Goal: Check status: Check status

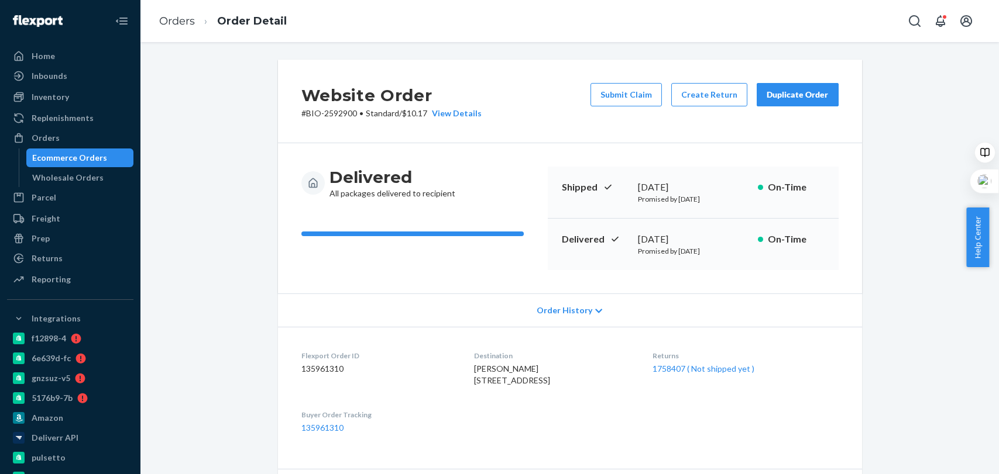
click at [180, 27] on li "Orders" at bounding box center [177, 21] width 36 height 15
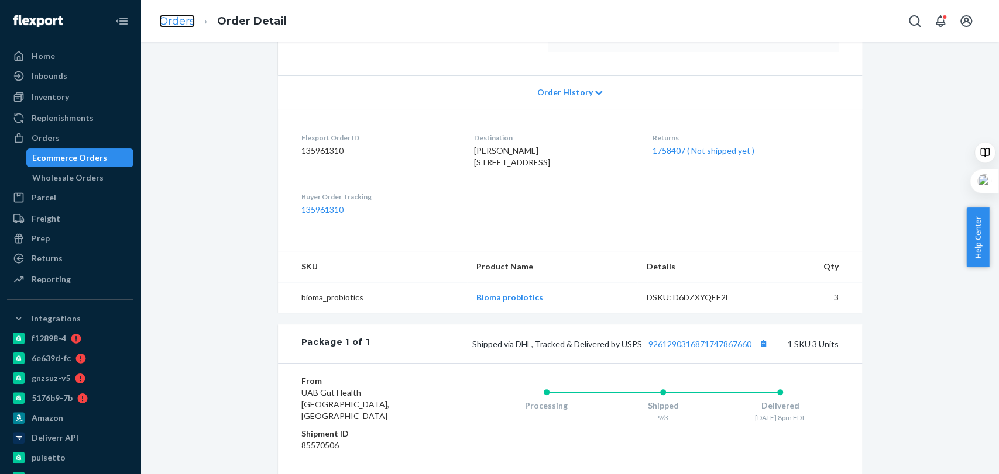
click at [173, 16] on link "Orders" at bounding box center [177, 21] width 36 height 13
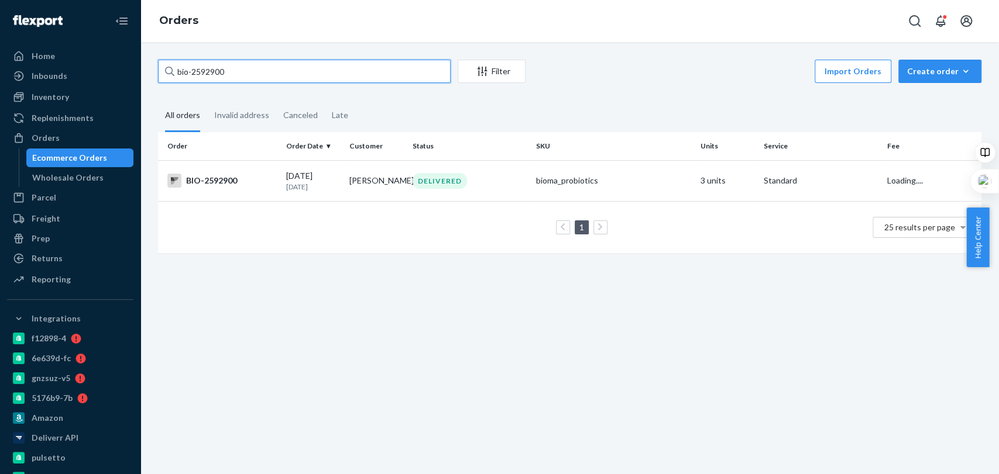
click at [252, 70] on input "bio-2592900" at bounding box center [304, 71] width 292 height 23
paste input "[PERSON_NAME]"
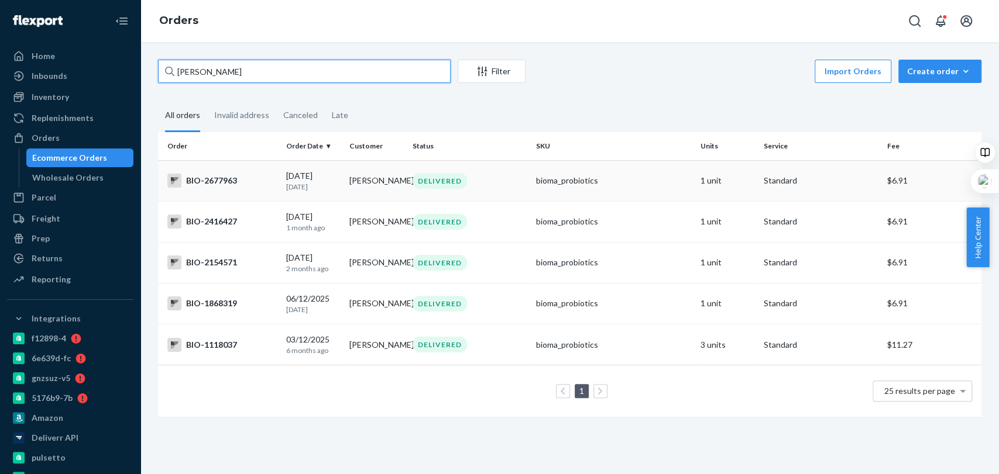
type input "[PERSON_NAME]"
click at [525, 181] on td "DELIVERED" at bounding box center [469, 180] width 123 height 41
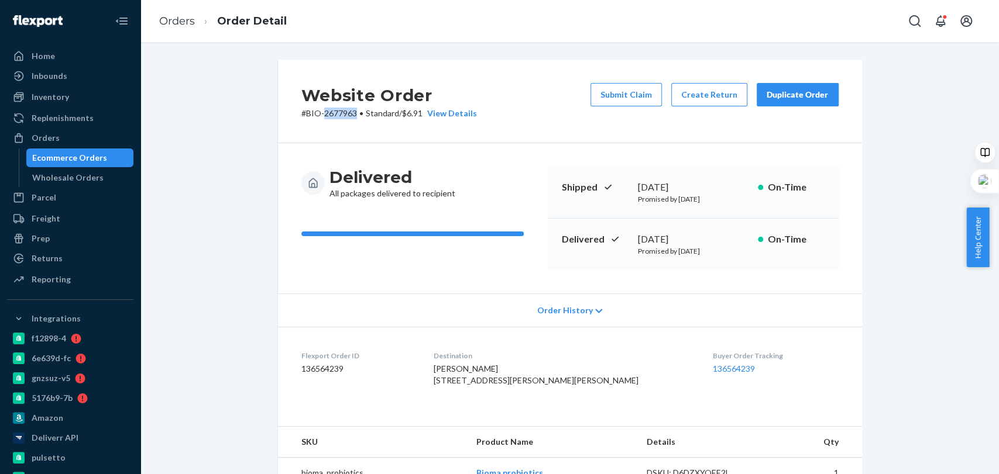
drag, startPoint x: 318, startPoint y: 112, endPoint x: 349, endPoint y: 117, distance: 31.4
click at [349, 117] on p "# BIO-2677963 • Standard / $6.91 View Details" at bounding box center [388, 114] width 175 height 12
copy p "2677963"
click at [174, 18] on link "Orders" at bounding box center [177, 21] width 36 height 13
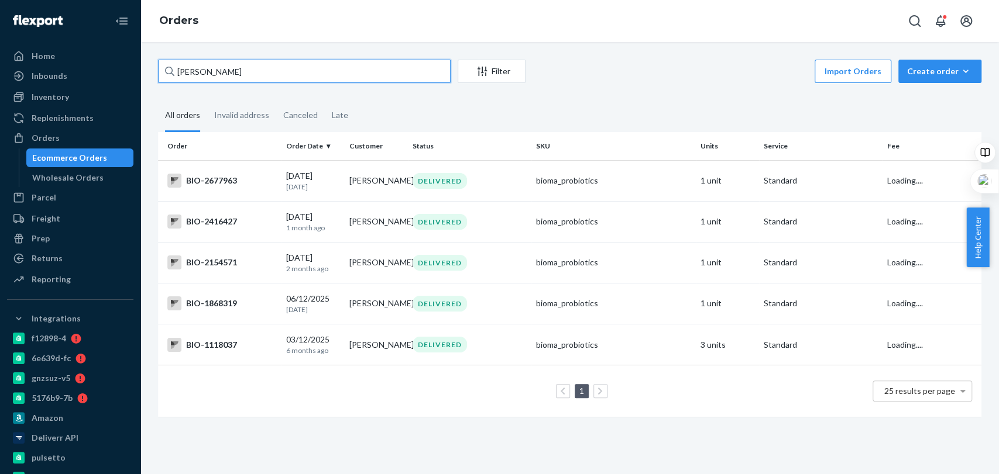
click at [295, 75] on input "[PERSON_NAME]" at bounding box center [304, 71] width 292 height 23
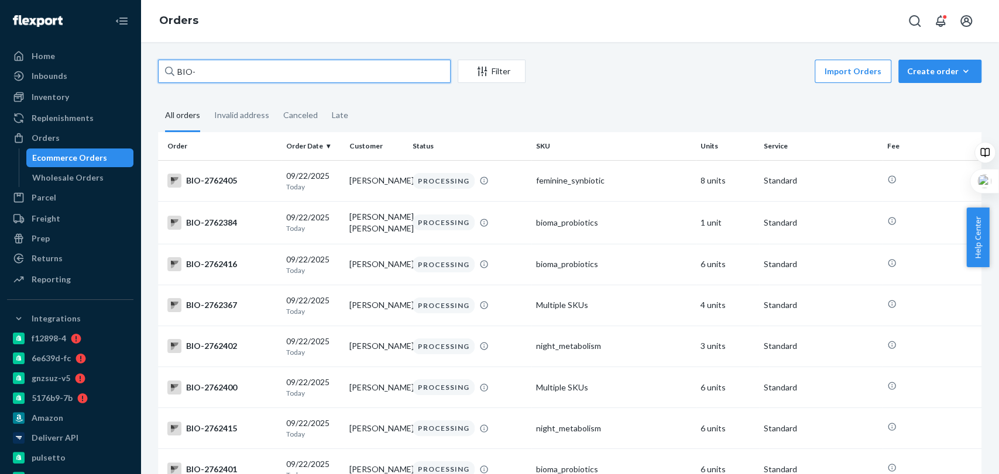
paste input "2628122"
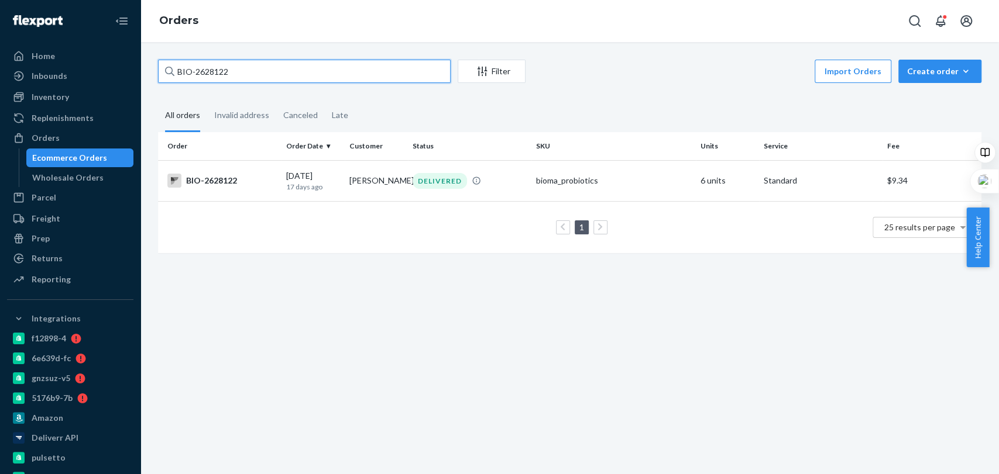
type input "BIO-2628122"
click at [499, 194] on td "DELIVERED" at bounding box center [469, 180] width 123 height 41
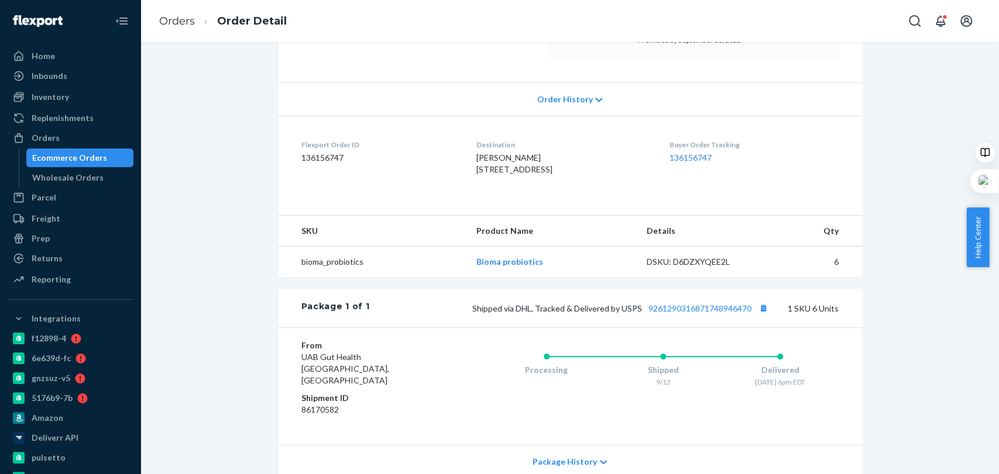
scroll to position [217, 0]
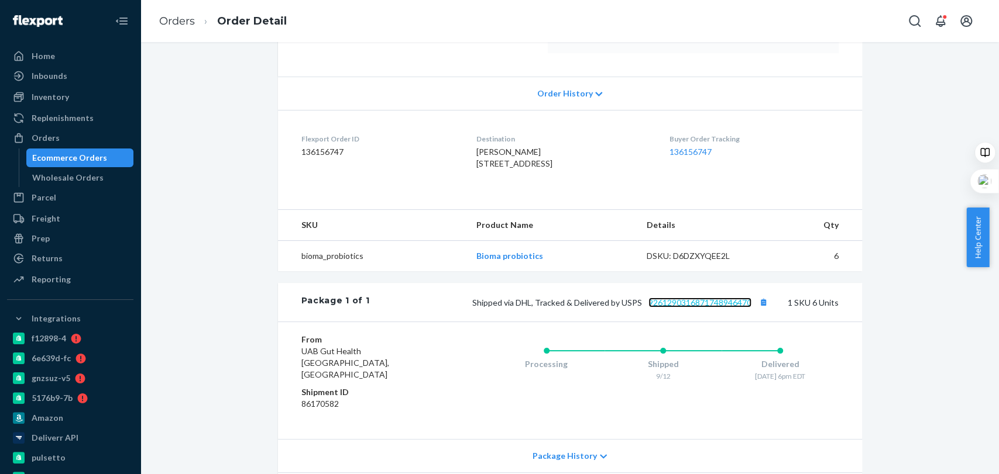
click at [701, 308] on link "9261290316871748946470" at bounding box center [699, 303] width 103 height 10
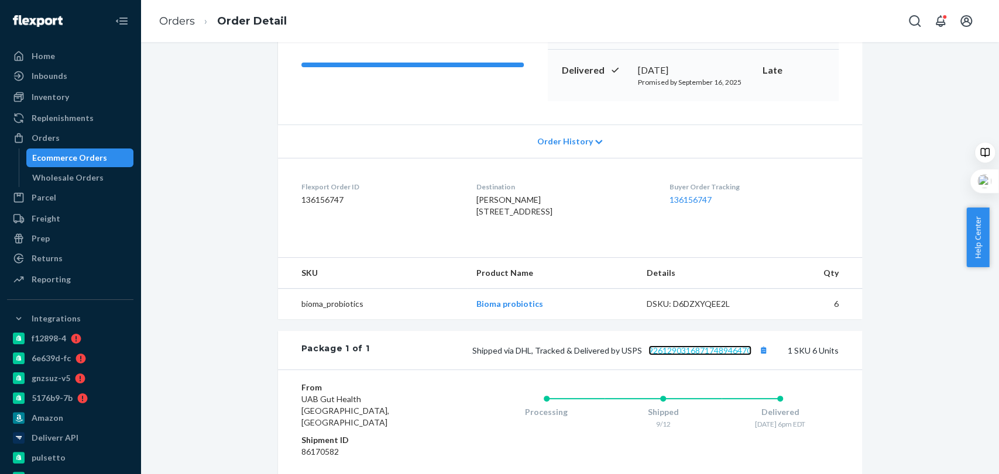
scroll to position [166, 0]
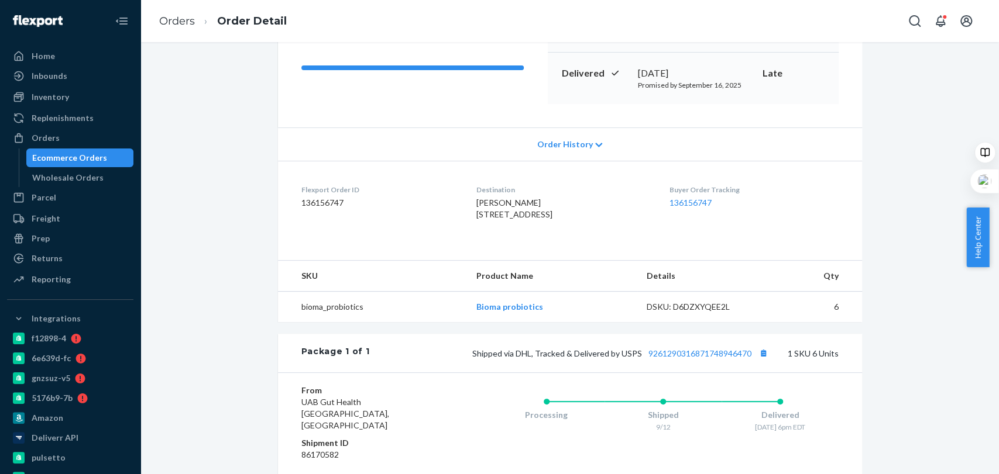
drag, startPoint x: 635, startPoint y: 68, endPoint x: 705, endPoint y: 60, distance: 71.3
click at [705, 60] on div "Delivered [DATE] Promised by [DATE] Late" at bounding box center [693, 78] width 291 height 51
drag, startPoint x: 724, startPoint y: 71, endPoint x: 618, endPoint y: 66, distance: 106.6
click at [618, 66] on div "Delivered [DATE] Promised by [DATE] Late" at bounding box center [693, 78] width 291 height 51
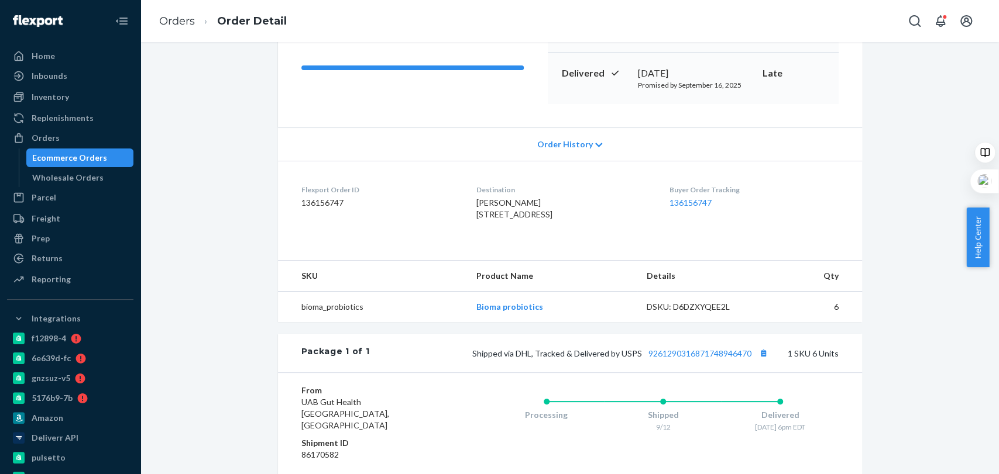
copy div "[DATE]"
drag, startPoint x: 749, startPoint y: 380, endPoint x: 643, endPoint y: 374, distance: 106.6
click at [643, 359] on span "Shipped via DHL, Tracked & Delivered by USPS 9261290316871748946470" at bounding box center [621, 354] width 299 height 10
copy link "9261290316871748946470"
